Goal: Obtain resource: Obtain resource

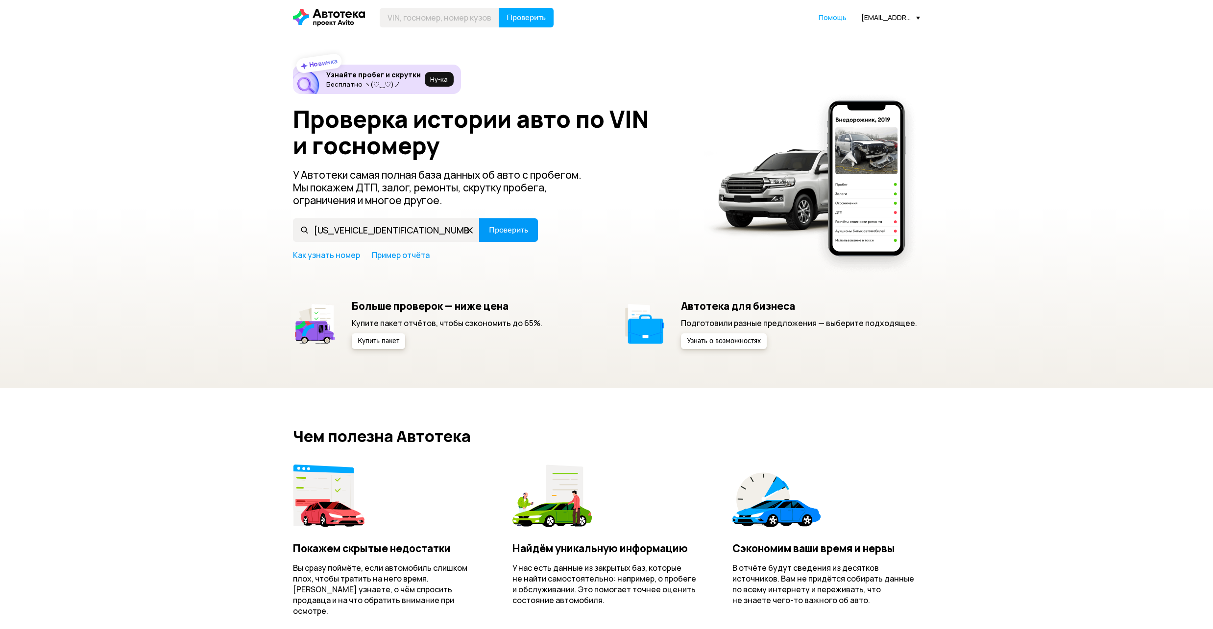
type input "[US_VEHICLE_IDENTIFICATION_NUMBER]"
click at [516, 231] on span "Проверить" at bounding box center [508, 230] width 39 height 8
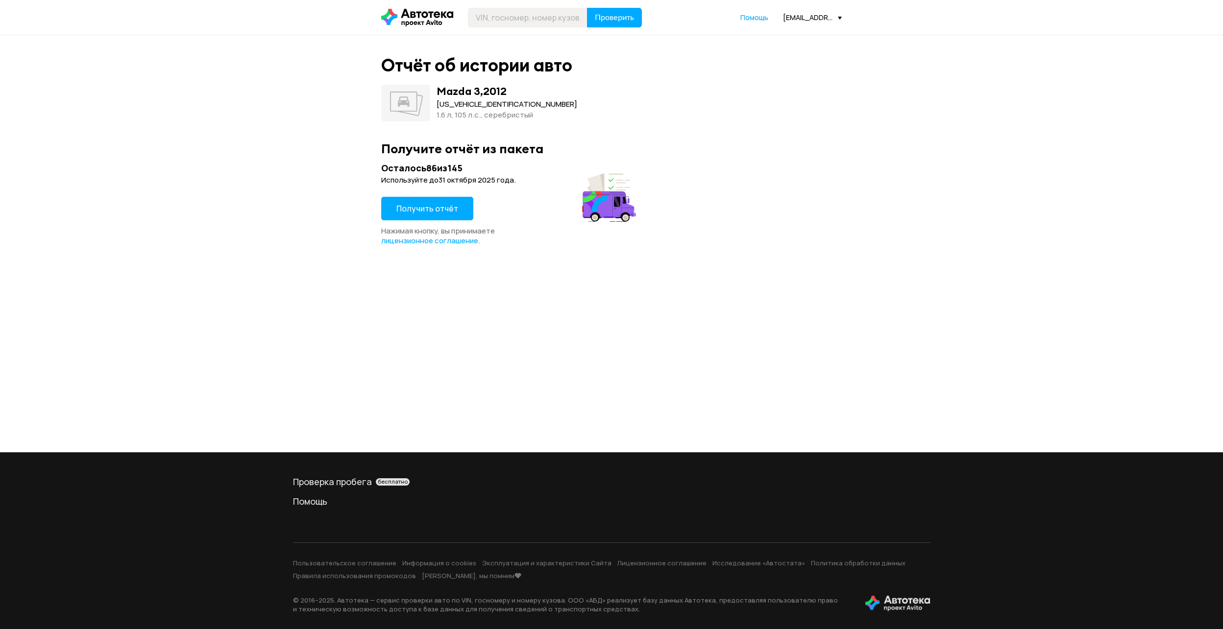
click at [427, 200] on button "Получить отчёт" at bounding box center [427, 209] width 92 height 24
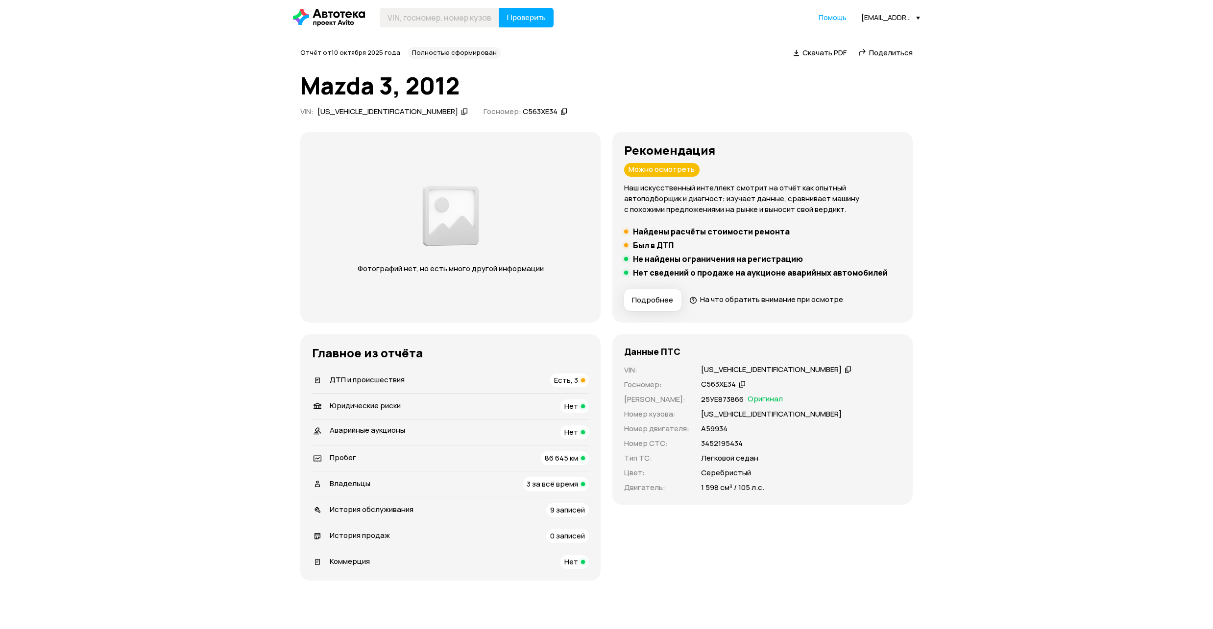
click at [510, 477] on li "Владельцы 3 за всё время" at bounding box center [450, 484] width 277 height 26
click at [512, 482] on div "Владельцы 3 за всё время" at bounding box center [450, 485] width 277 height 14
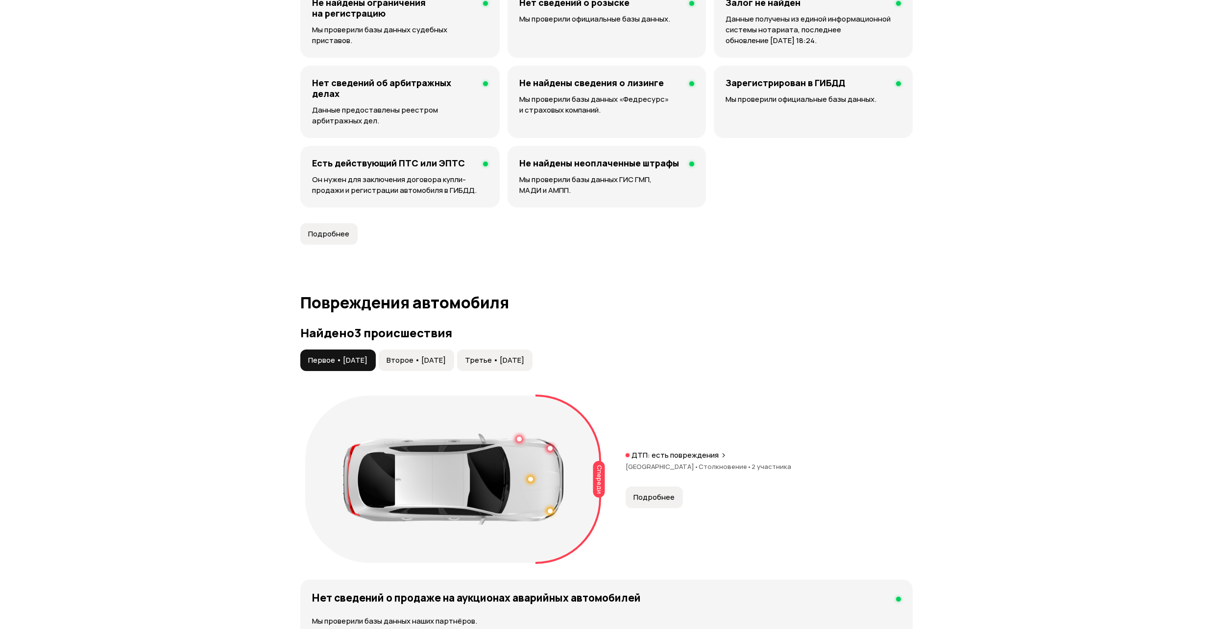
scroll to position [912, 0]
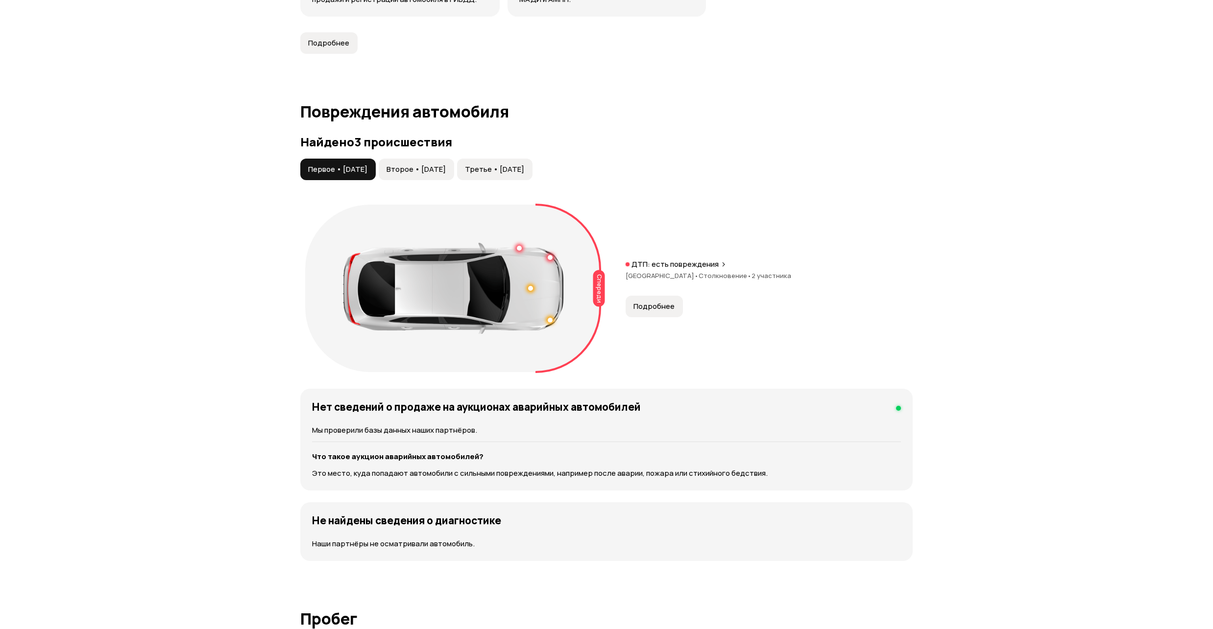
click at [434, 167] on span "Второе • [DATE]" at bounding box center [415, 170] width 59 height 10
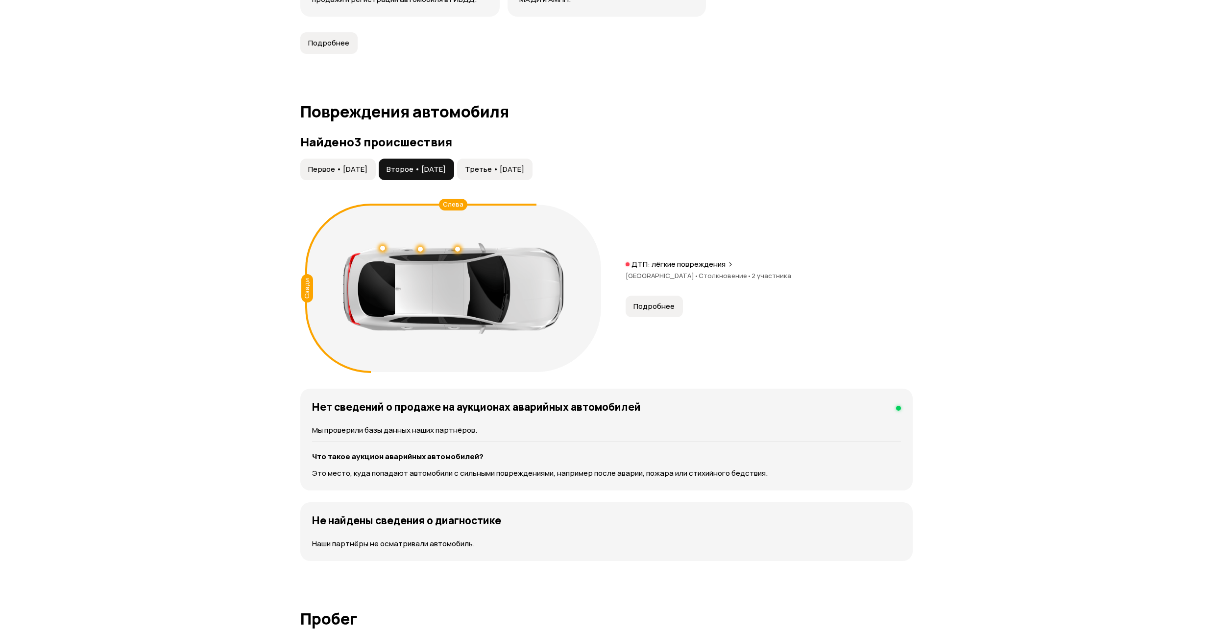
click at [513, 166] on span "Третье • [DATE]" at bounding box center [494, 170] width 59 height 10
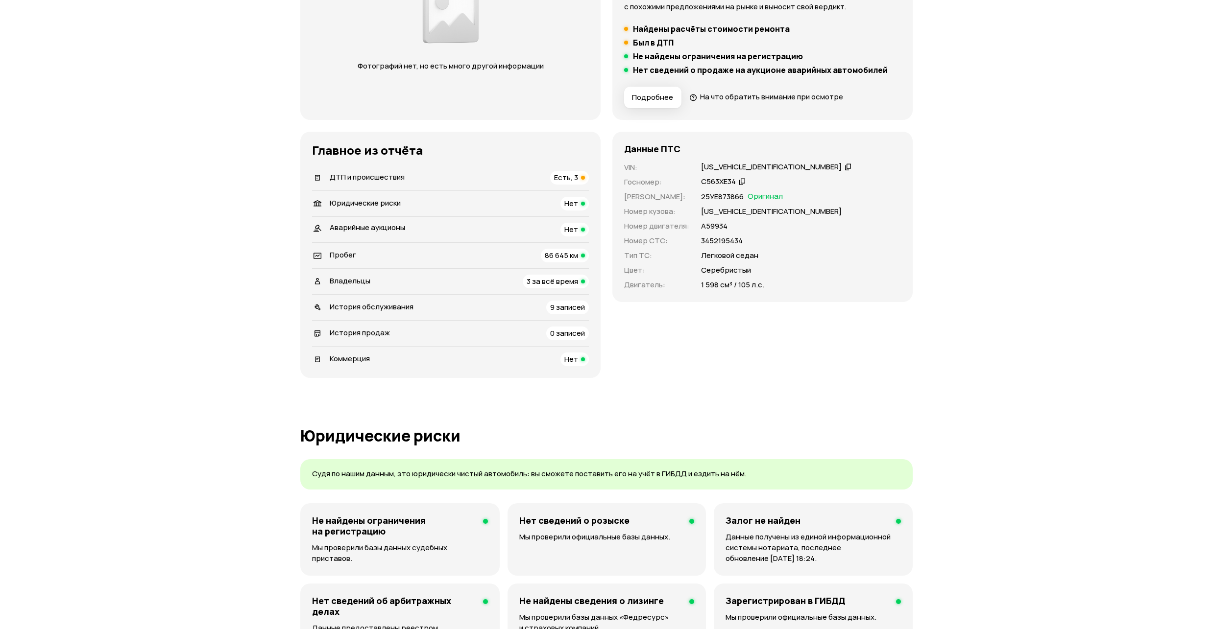
scroll to position [194, 0]
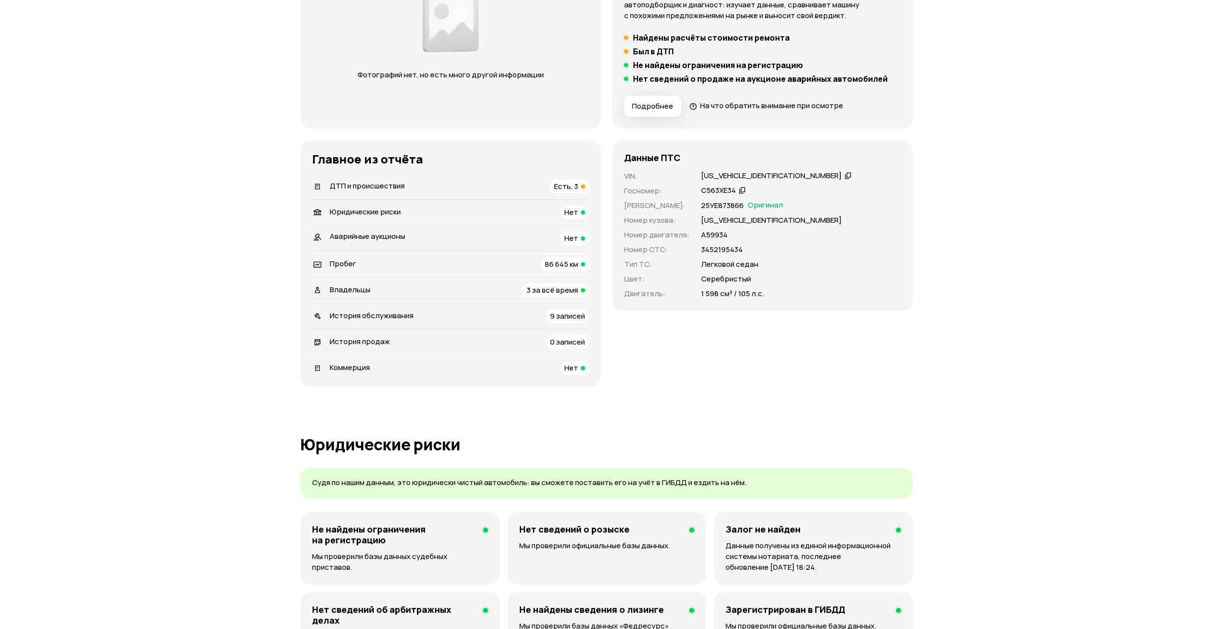
click at [553, 261] on span "86 645 км" at bounding box center [561, 264] width 33 height 10
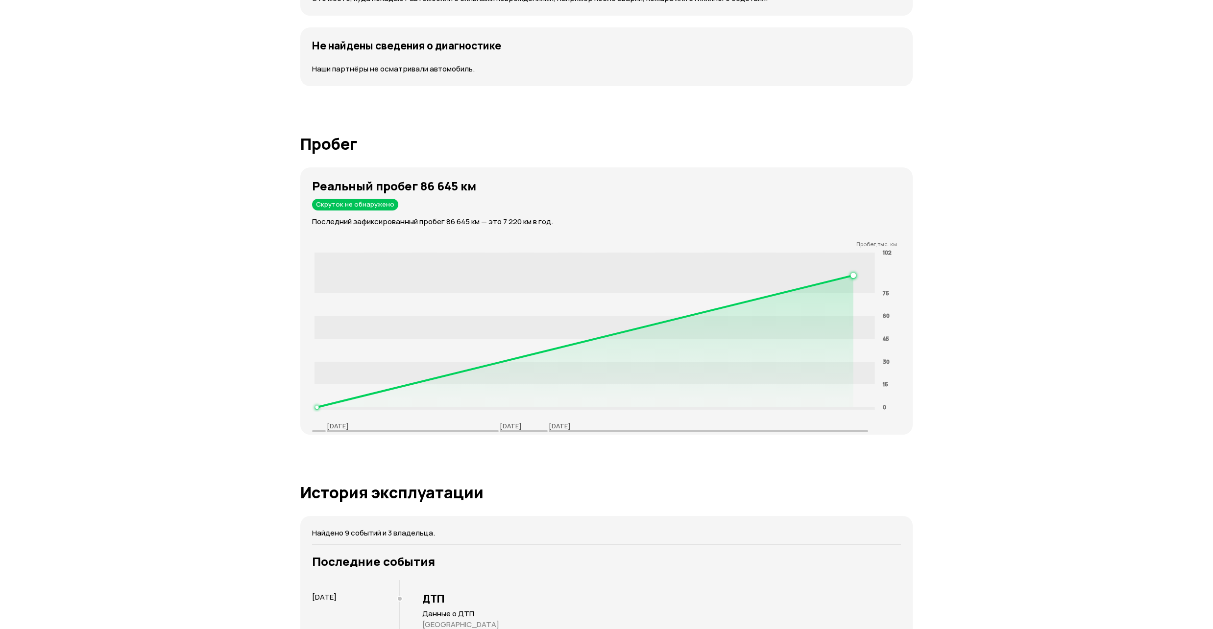
scroll to position [1523, 0]
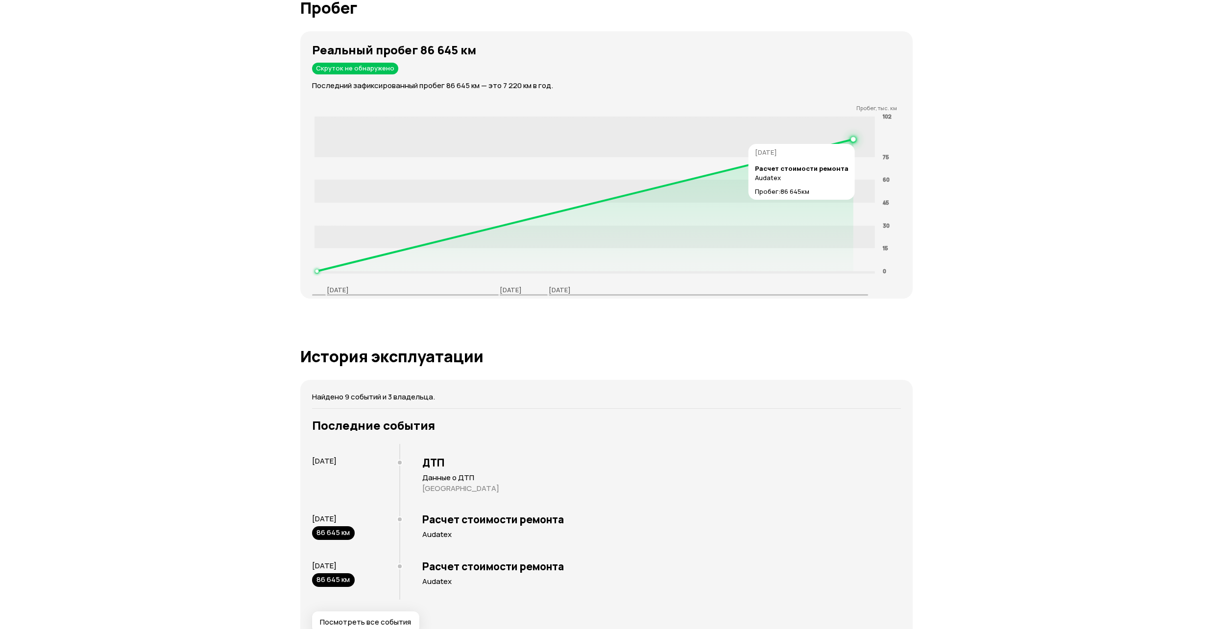
click at [853, 140] on circle at bounding box center [852, 139] width 3 height 3
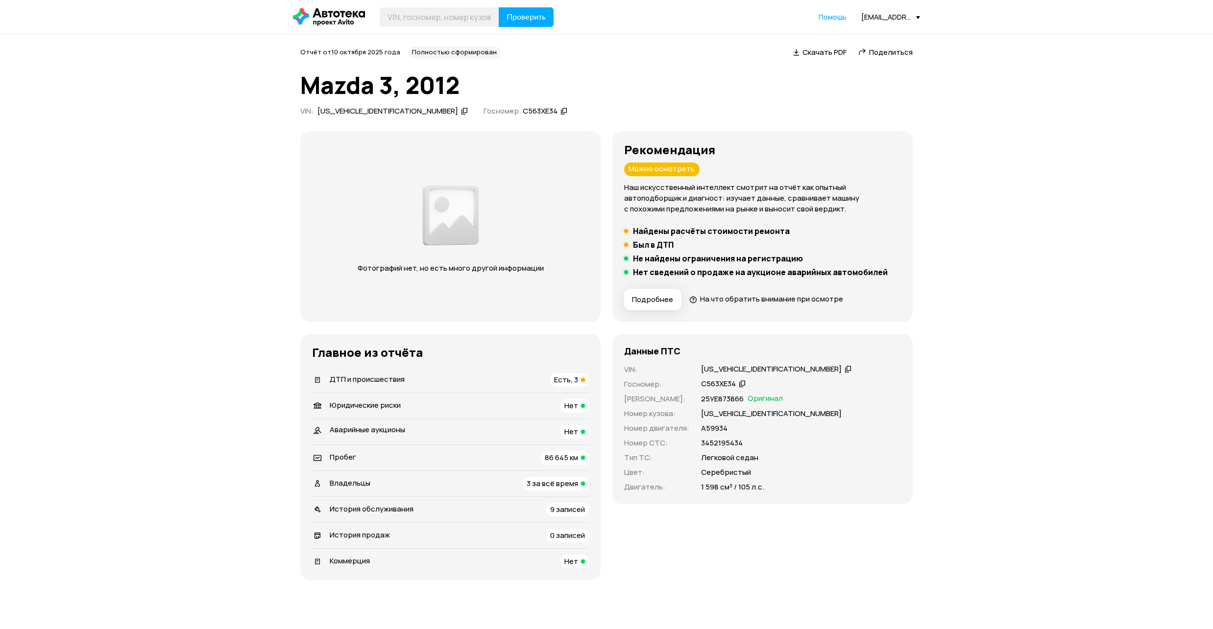
scroll to position [0, 0]
click at [876, 51] on span "Поделиться" at bounding box center [891, 53] width 44 height 10
click at [504, 385] on div "ДТП и происшествия Есть, 3" at bounding box center [450, 381] width 277 height 14
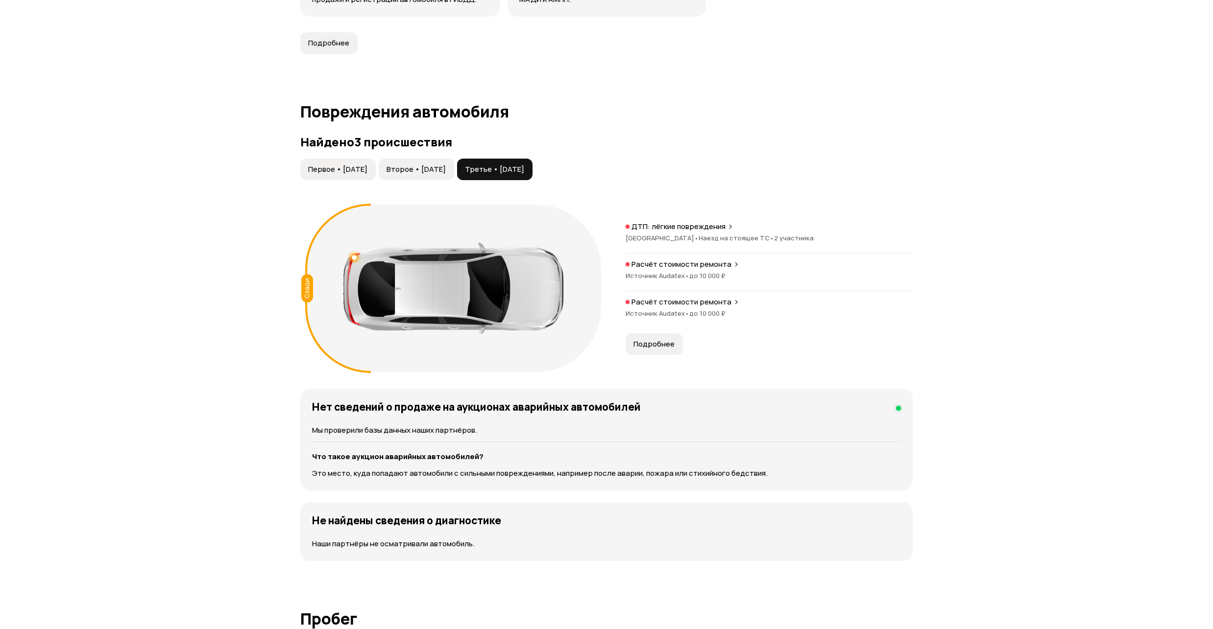
scroll to position [1016, 0]
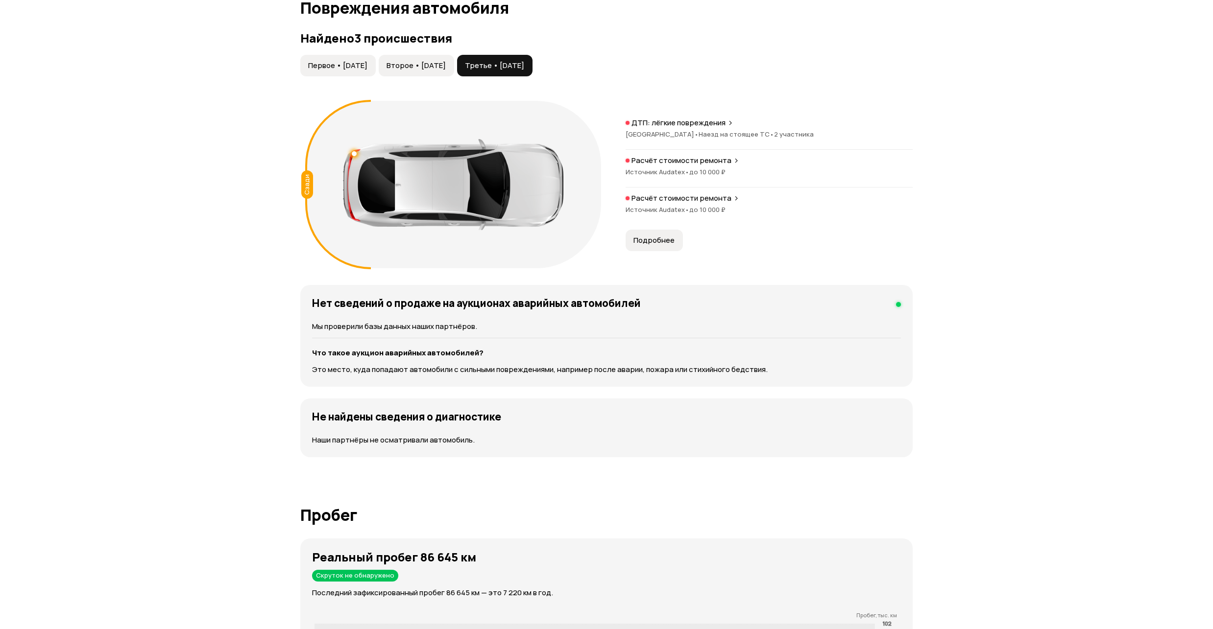
click at [335, 56] on button "Первое • [DATE]" at bounding box center [337, 66] width 75 height 22
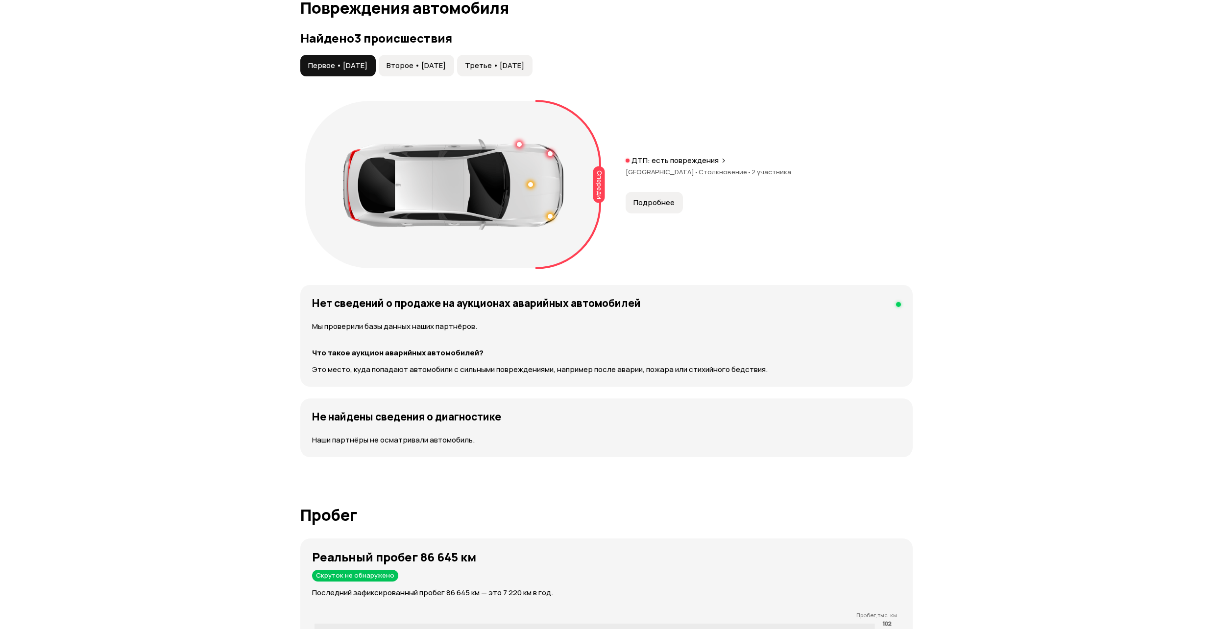
click at [653, 200] on span "Подробнее" at bounding box center [653, 203] width 41 height 10
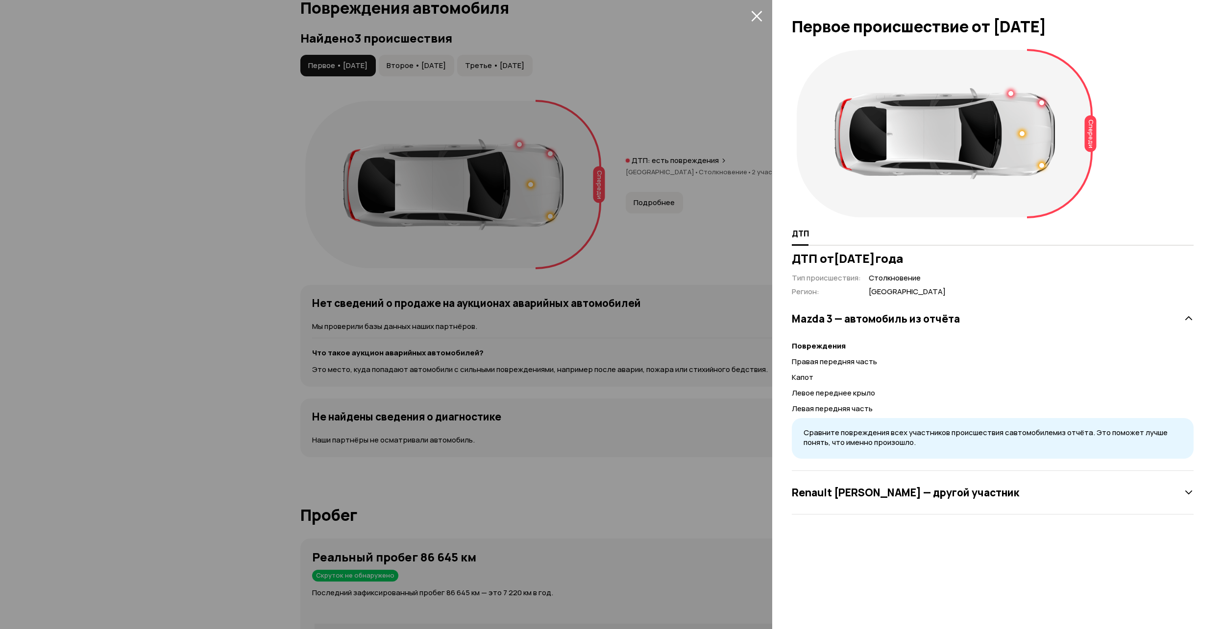
click at [703, 110] on div at bounding box center [611, 314] width 1223 height 629
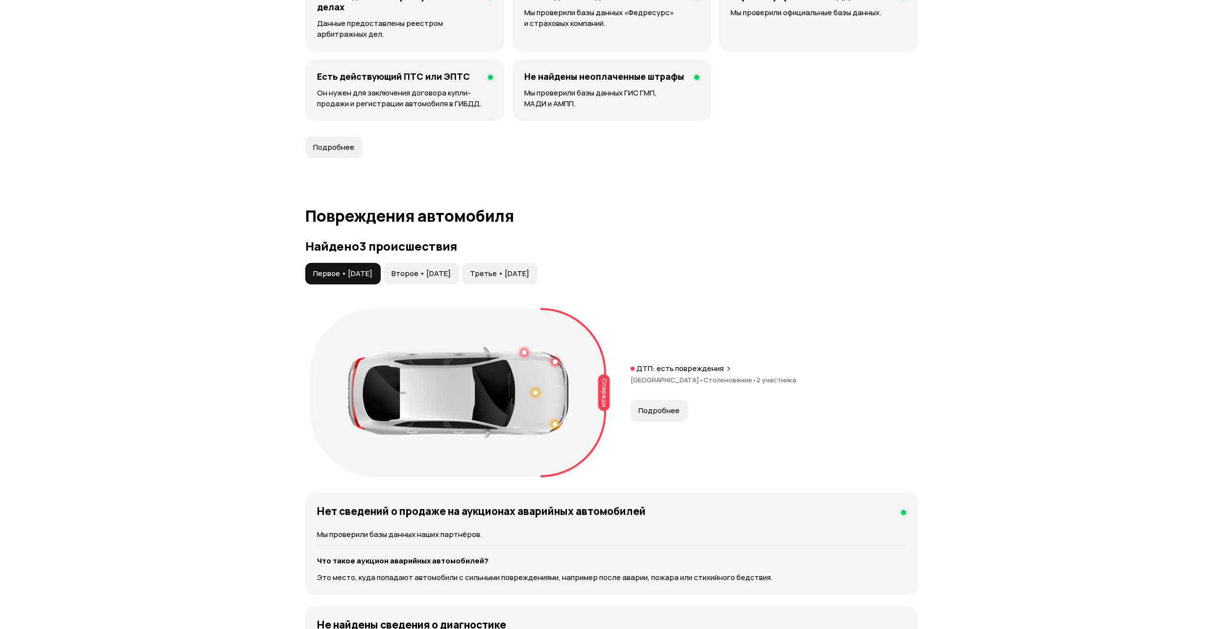
scroll to position [820, 0]
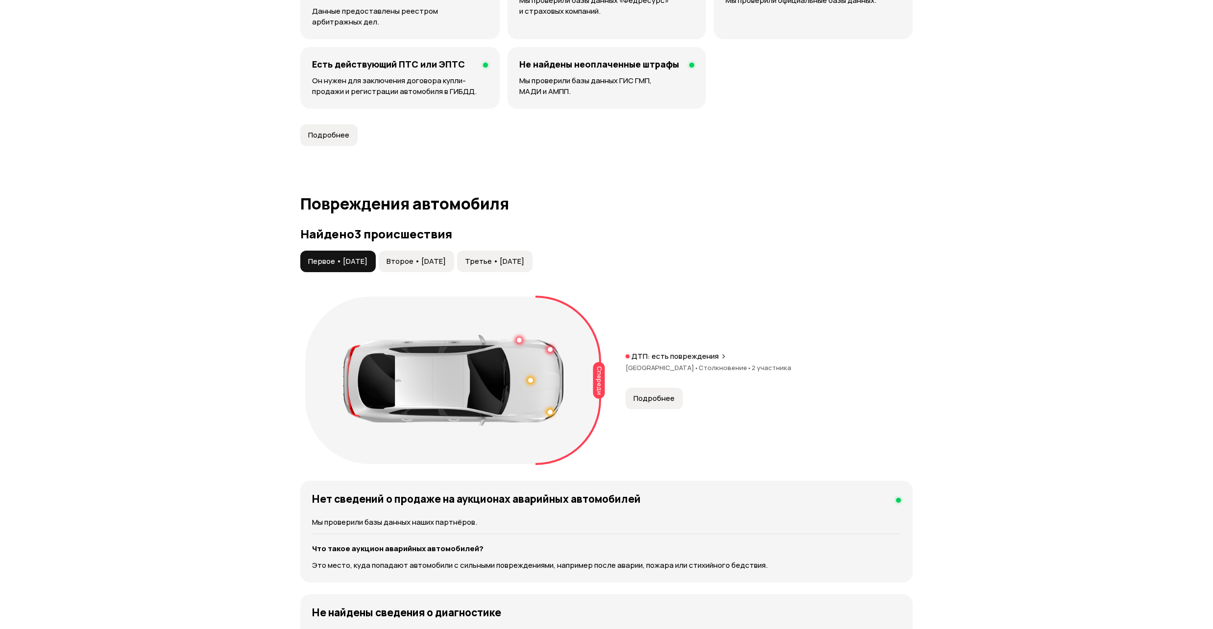
click at [437, 261] on span "Второе • [DATE]" at bounding box center [415, 262] width 59 height 10
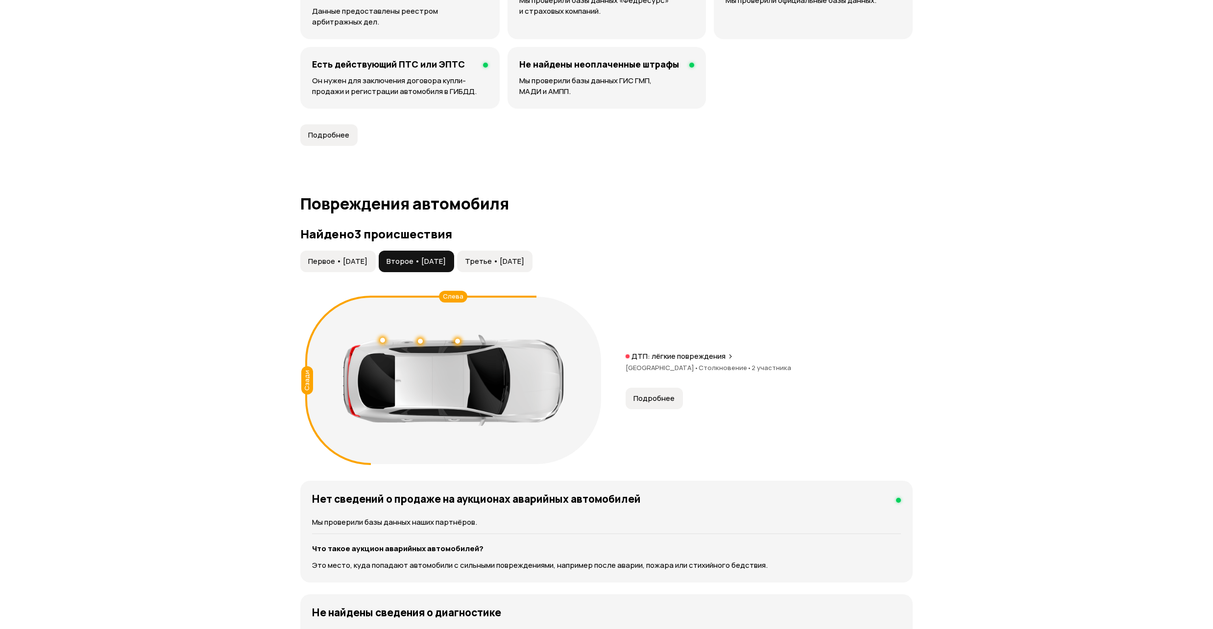
click at [530, 271] on button "Третье • [DATE]" at bounding box center [494, 262] width 75 height 22
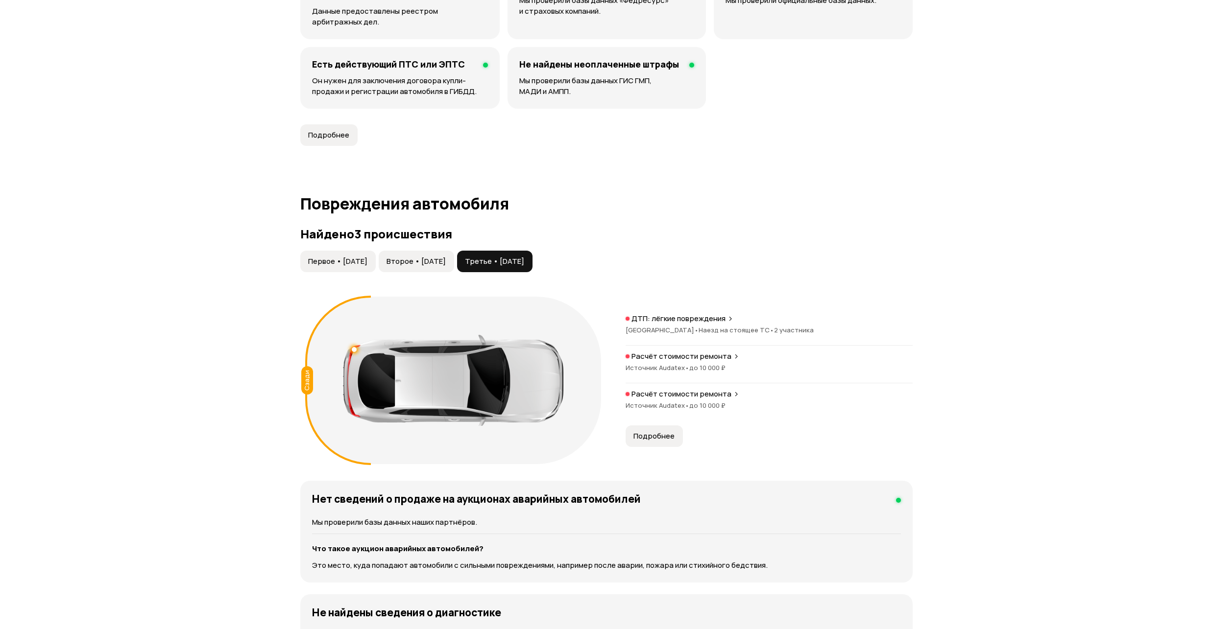
click at [441, 259] on span "Второе • [DATE]" at bounding box center [415, 262] width 59 height 10
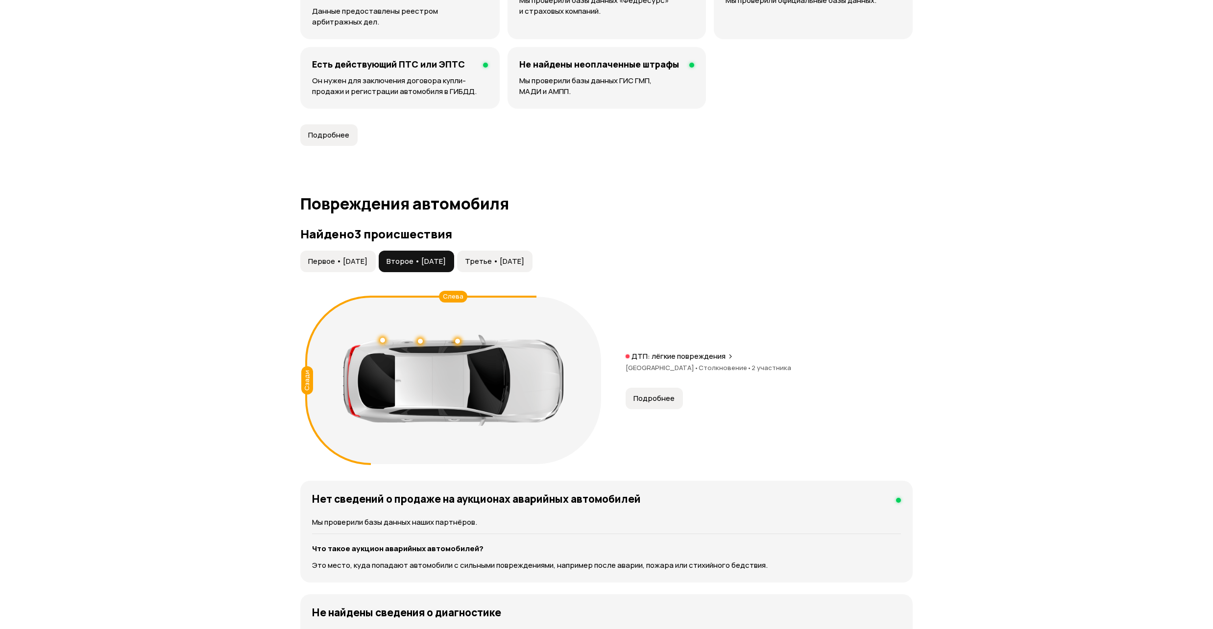
click at [665, 408] on button "Подробнее" at bounding box center [653, 399] width 57 height 22
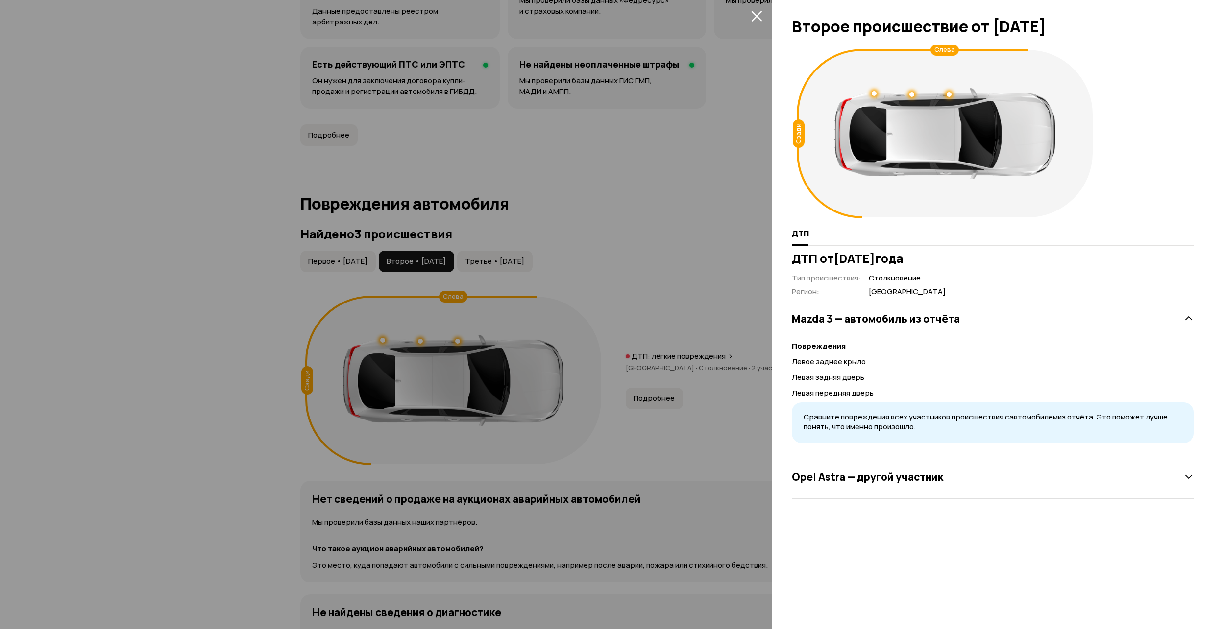
click at [1086, 475] on div "Opel Astra — другой участник" at bounding box center [993, 477] width 402 height 20
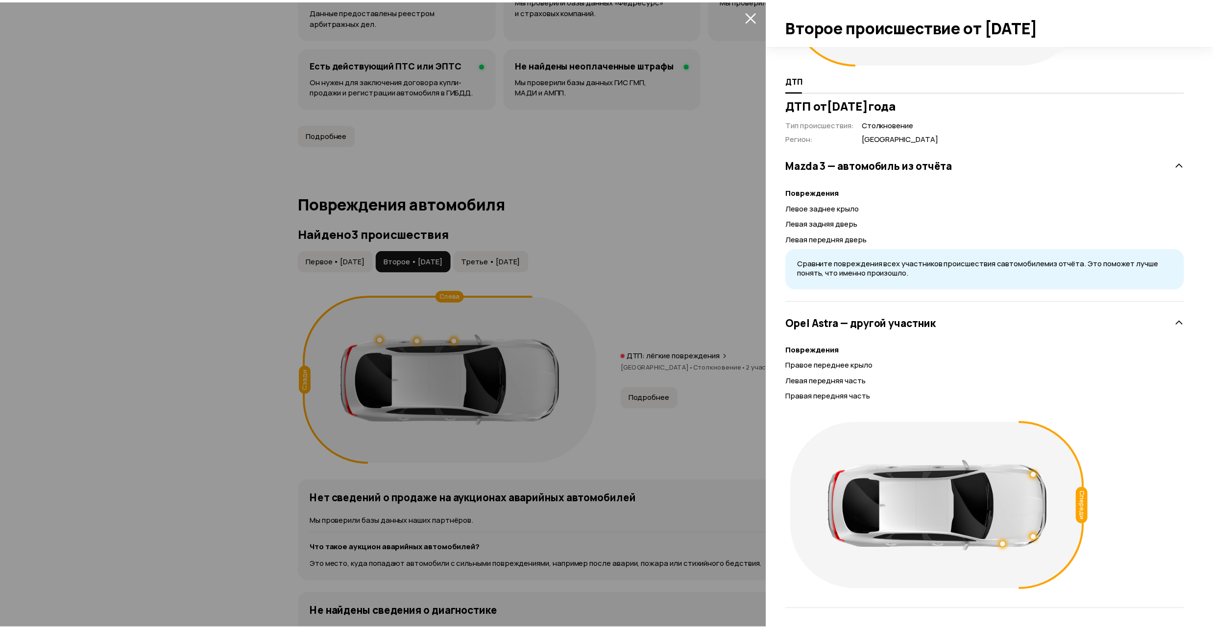
scroll to position [0, 0]
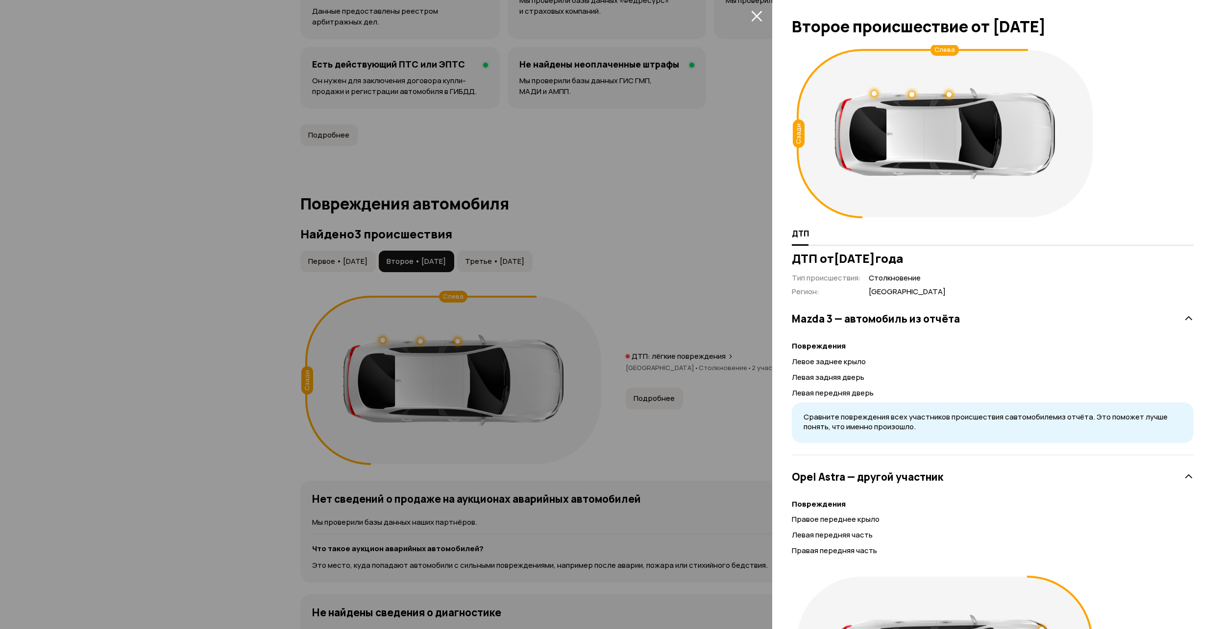
click at [1180, 482] on div "Opel Astra — другой участник" at bounding box center [993, 477] width 402 height 20
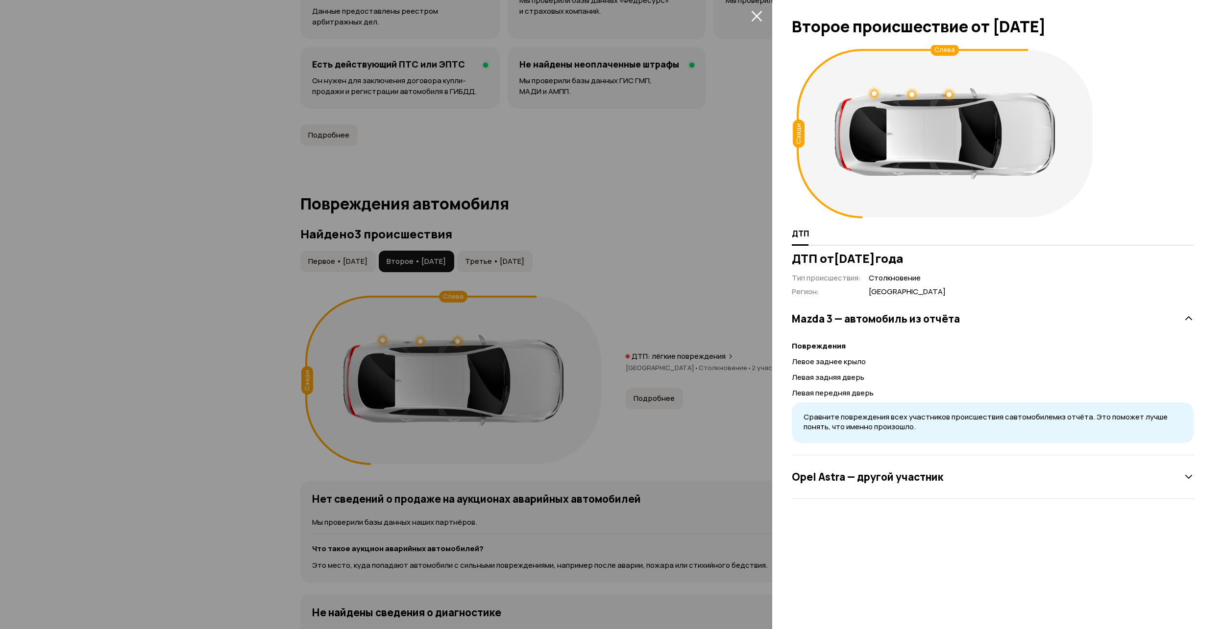
click at [1186, 320] on icon at bounding box center [1188, 319] width 10 height 10
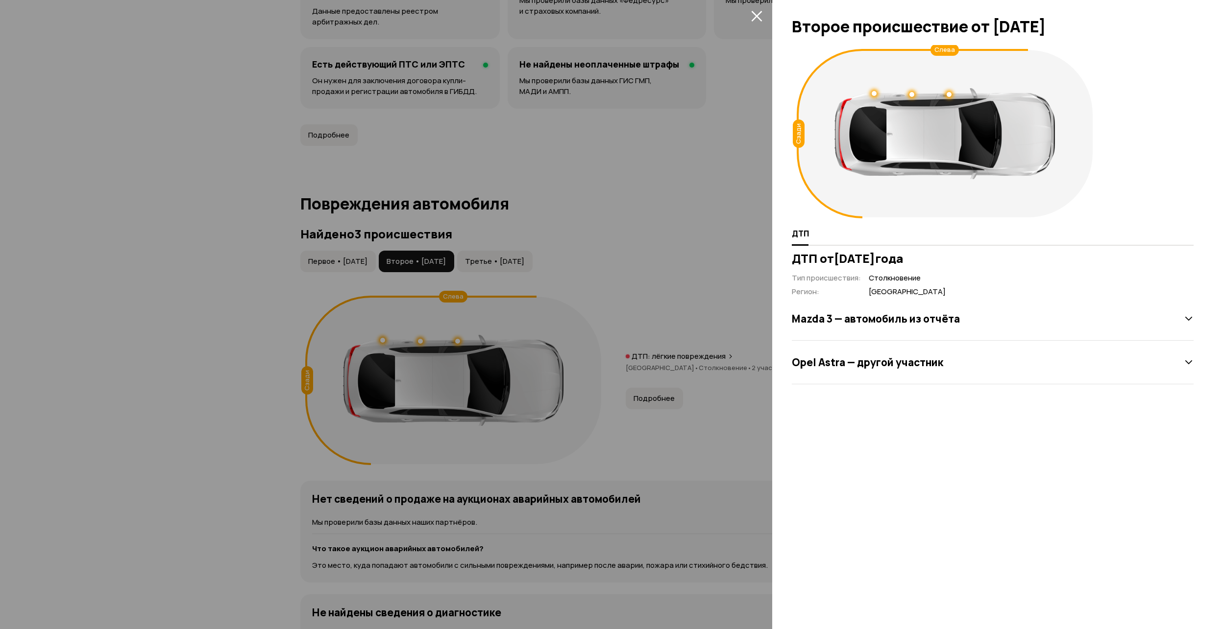
drag, startPoint x: 682, startPoint y: 164, endPoint x: 711, endPoint y: 69, distance: 99.0
click at [683, 157] on div at bounding box center [611, 314] width 1223 height 629
